Goal: Task Accomplishment & Management: Use online tool/utility

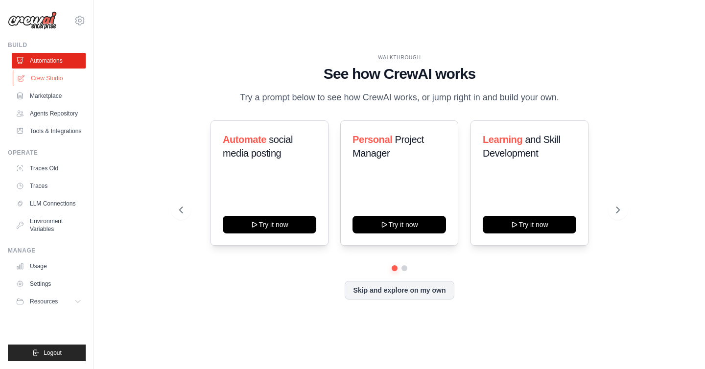
click at [48, 82] on link "Crew Studio" at bounding box center [50, 78] width 74 height 16
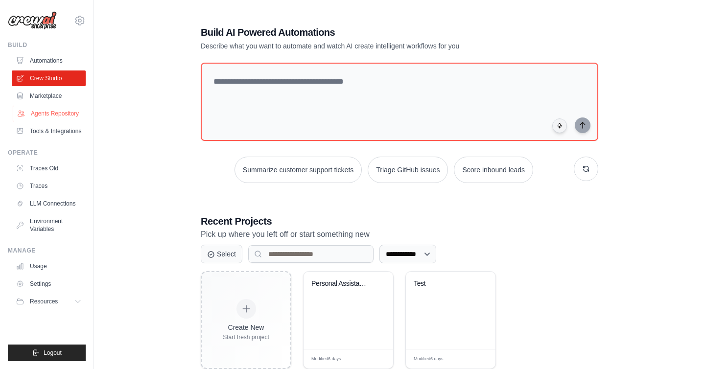
click at [67, 113] on link "Agents Repository" at bounding box center [50, 114] width 74 height 16
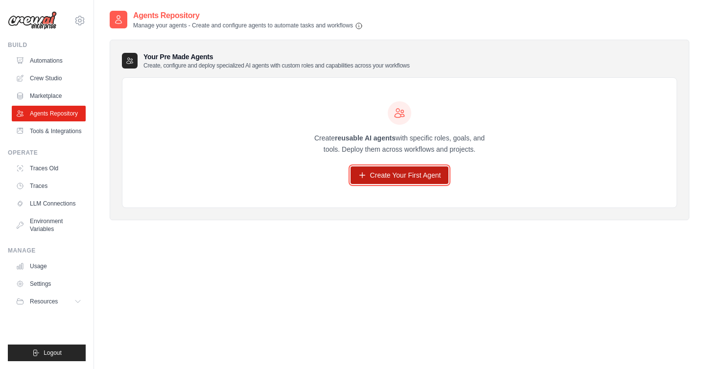
click at [419, 181] on link "Create Your First Agent" at bounding box center [399, 175] width 98 height 18
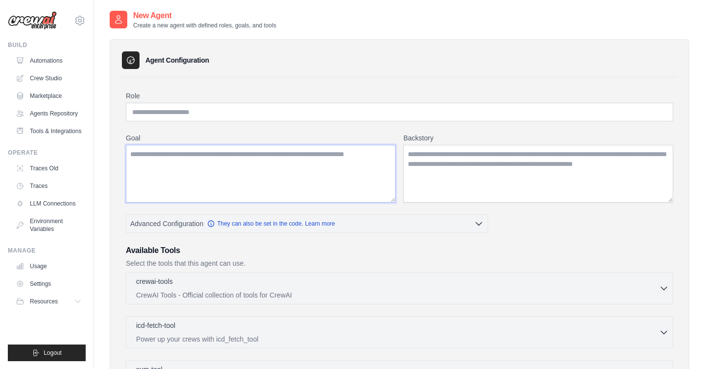
click at [259, 161] on textarea "Goal" at bounding box center [261, 174] width 270 height 58
click at [298, 118] on input "Role" at bounding box center [399, 112] width 547 height 19
click at [52, 62] on link "Automations" at bounding box center [50, 61] width 74 height 16
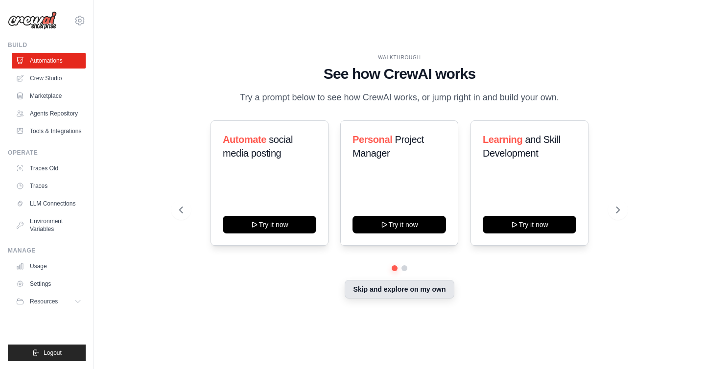
click at [418, 287] on button "Skip and explore on my own" at bounding box center [398, 289] width 109 height 19
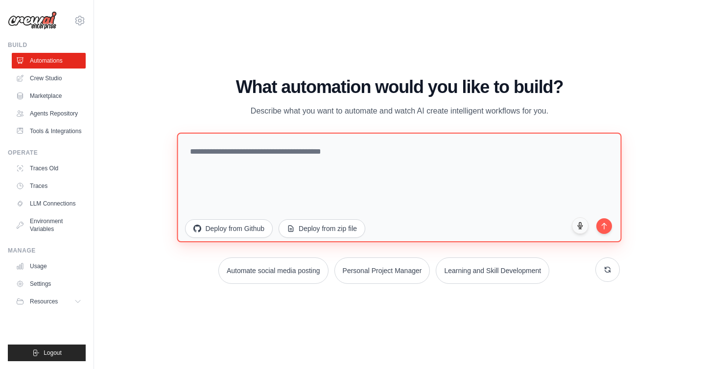
click at [297, 159] on textarea at bounding box center [399, 188] width 444 height 110
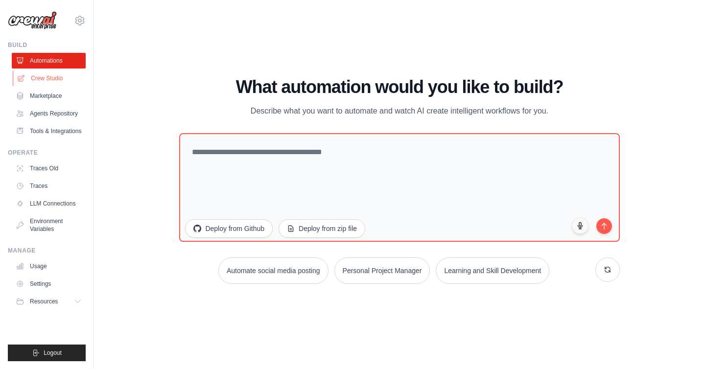
click at [53, 79] on link "Crew Studio" at bounding box center [50, 78] width 74 height 16
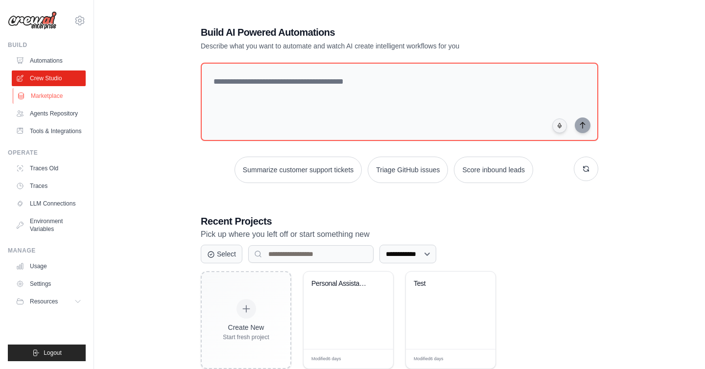
click at [47, 94] on link "Marketplace" at bounding box center [50, 96] width 74 height 16
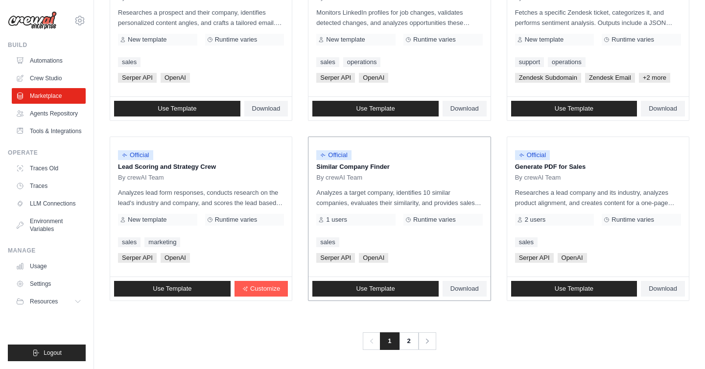
scroll to position [538, 0]
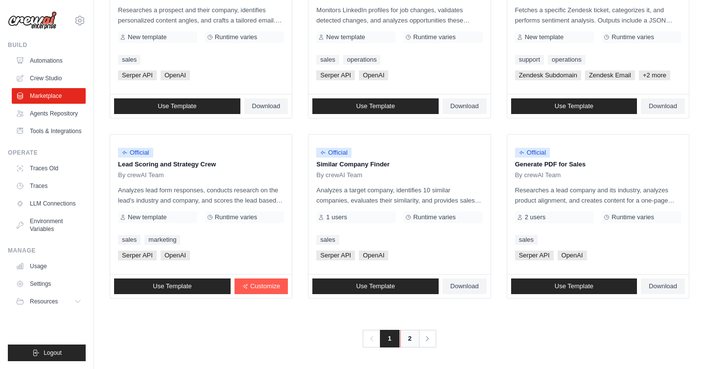
click at [401, 340] on link "2" at bounding box center [410, 339] width 20 height 18
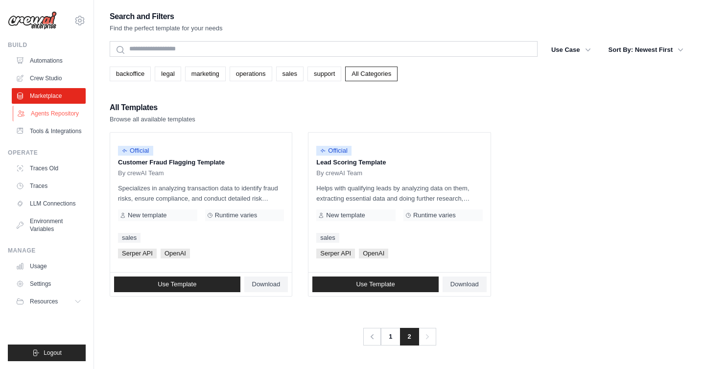
click at [47, 115] on link "Agents Repository" at bounding box center [50, 114] width 74 height 16
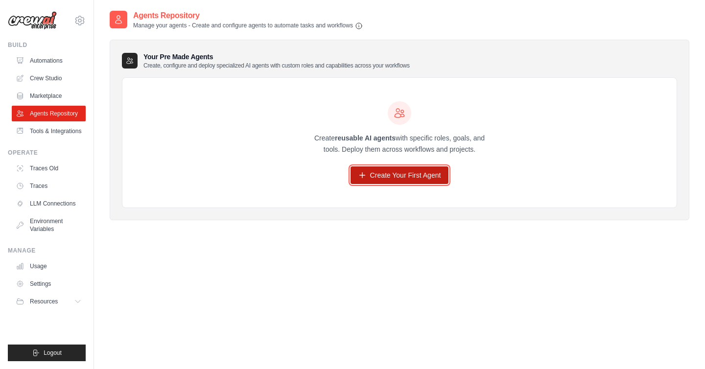
click at [426, 178] on link "Create Your First Agent" at bounding box center [399, 175] width 98 height 18
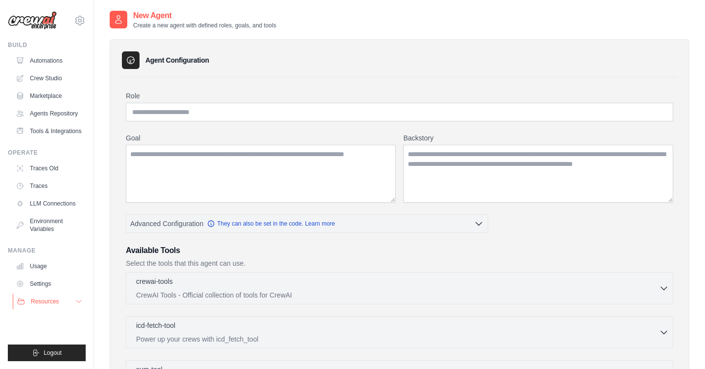
click at [72, 301] on button "Resources" at bounding box center [50, 302] width 74 height 16
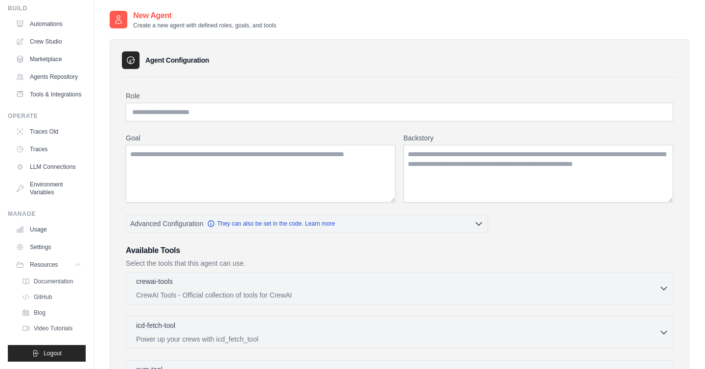
scroll to position [37, 0]
click at [50, 281] on span "Documentation" at bounding box center [55, 281] width 40 height 8
